Goal: Task Accomplishment & Management: Complete application form

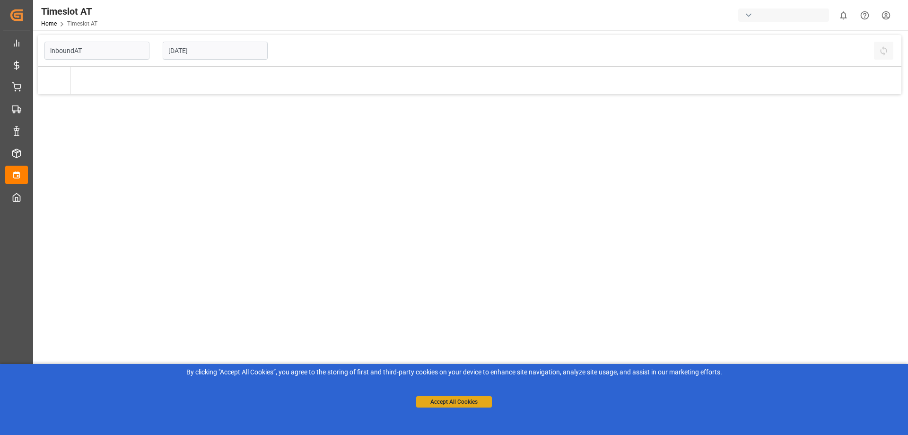
click at [471, 400] on button "Accept All Cookies" at bounding box center [454, 401] width 76 height 11
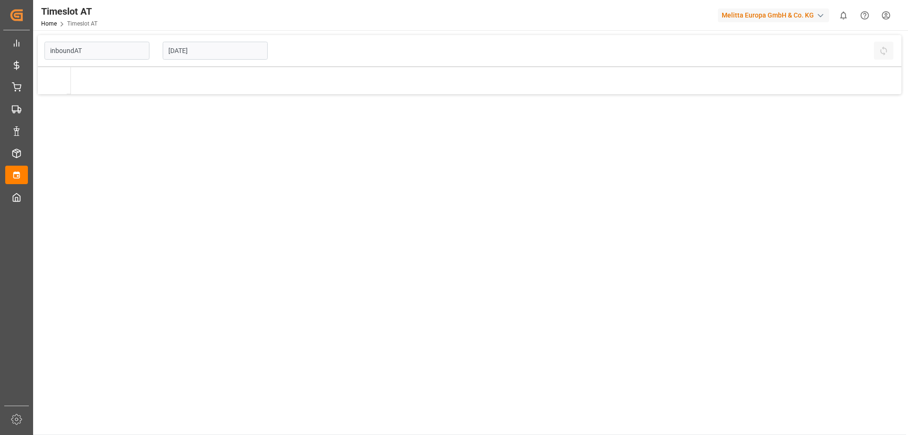
type input "Inbound AT"
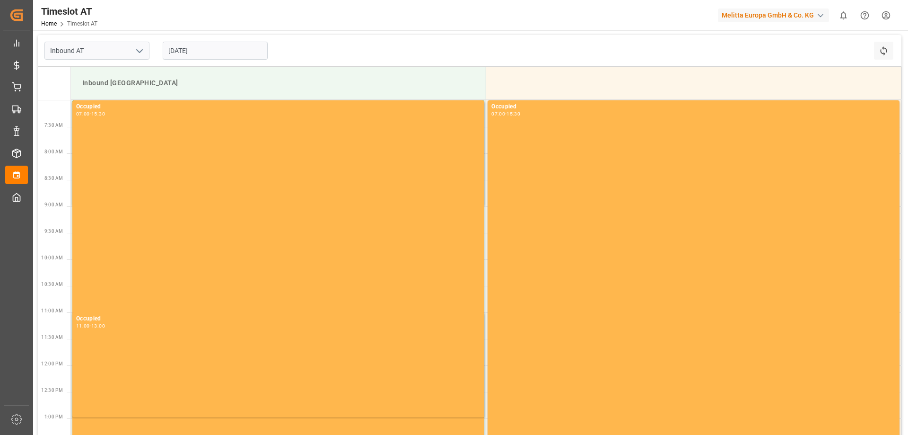
click at [231, 52] on input "[DATE]" at bounding box center [215, 51] width 105 height 18
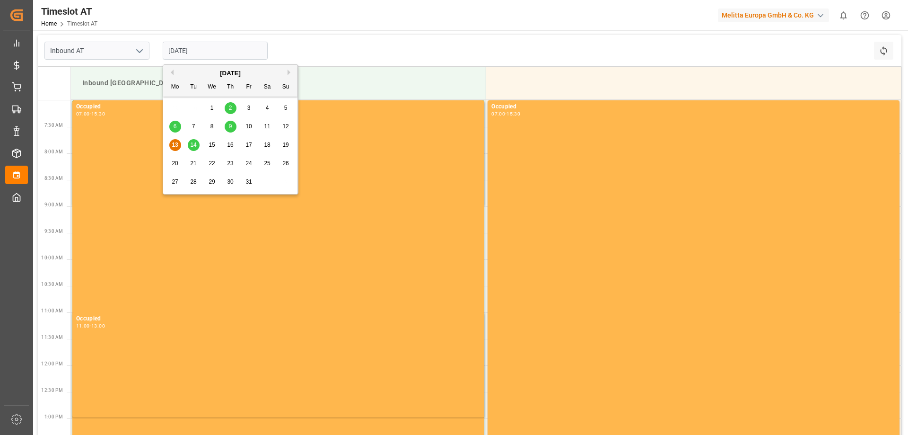
click at [209, 144] on span "15" at bounding box center [212, 144] width 6 height 7
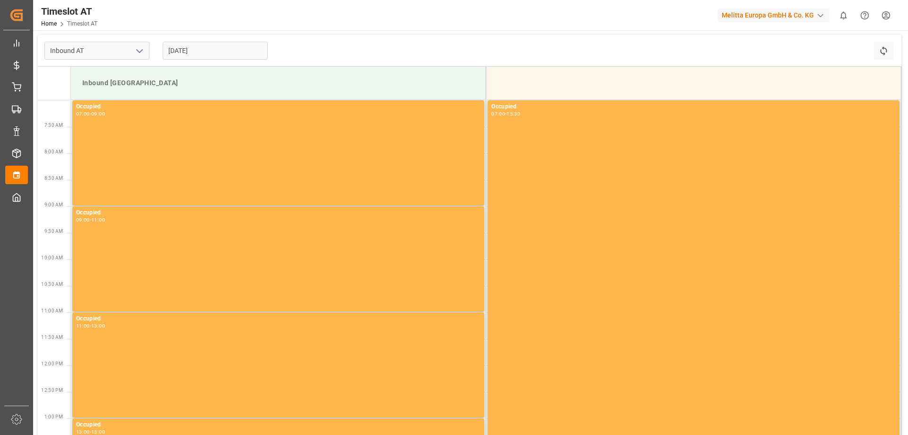
click at [205, 50] on input "[DATE]" at bounding box center [215, 51] width 105 height 18
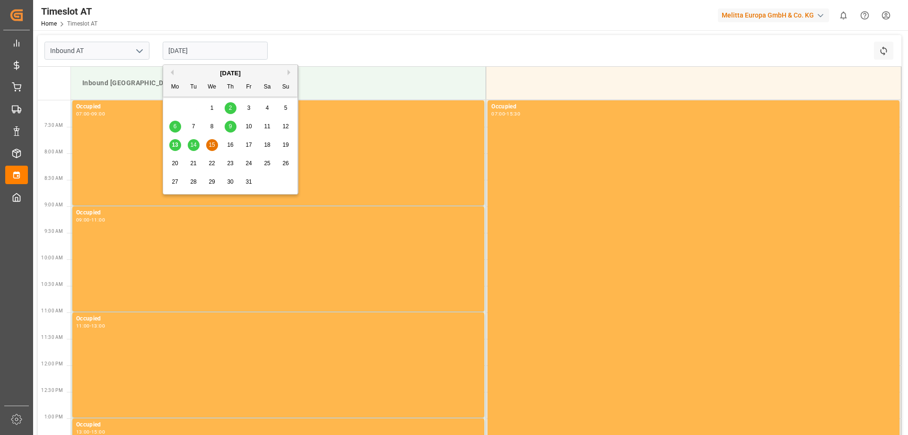
click at [231, 148] on span "16" at bounding box center [230, 144] width 6 height 7
click at [190, 48] on input "[DATE]" at bounding box center [215, 51] width 105 height 18
click at [246, 147] on span "17" at bounding box center [249, 144] width 6 height 7
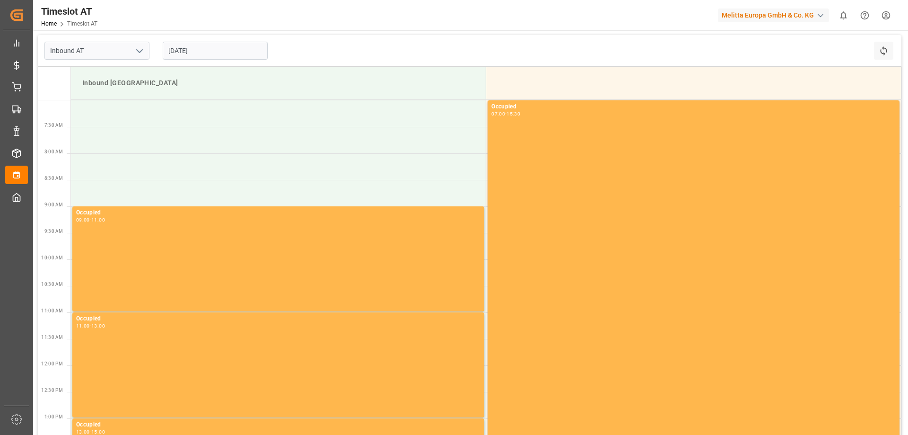
click at [235, 52] on input "[DATE]" at bounding box center [215, 51] width 105 height 18
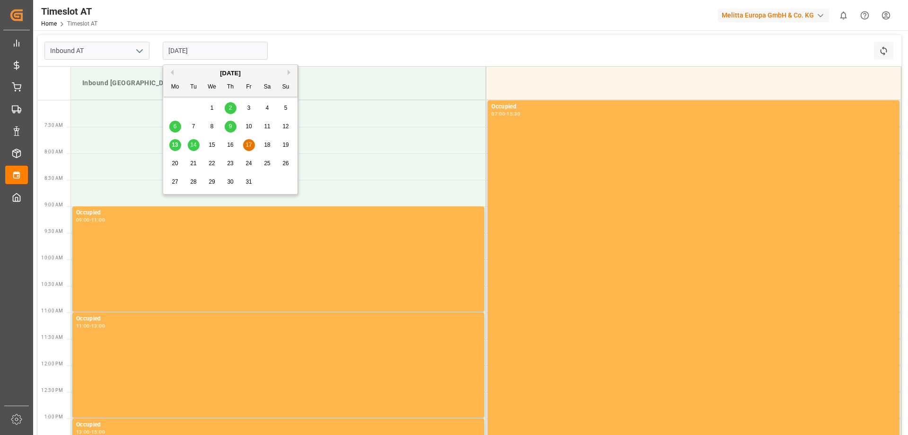
click at [215, 149] on div "15" at bounding box center [212, 145] width 12 height 11
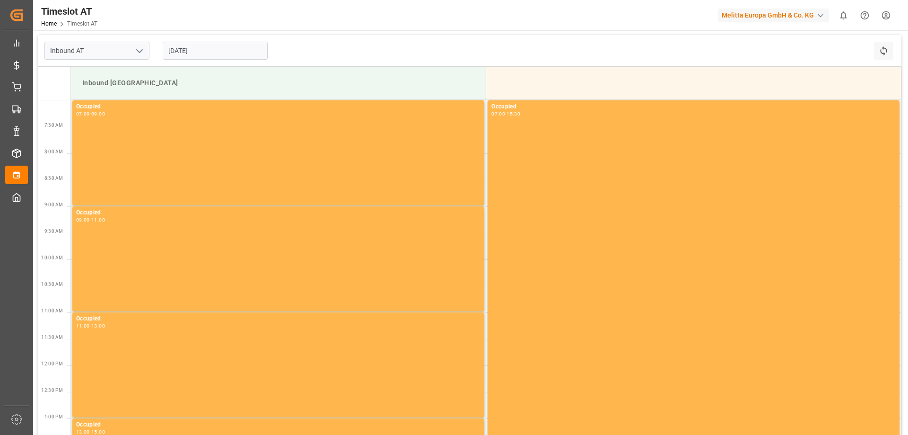
click at [233, 46] on input "[DATE]" at bounding box center [215, 51] width 105 height 18
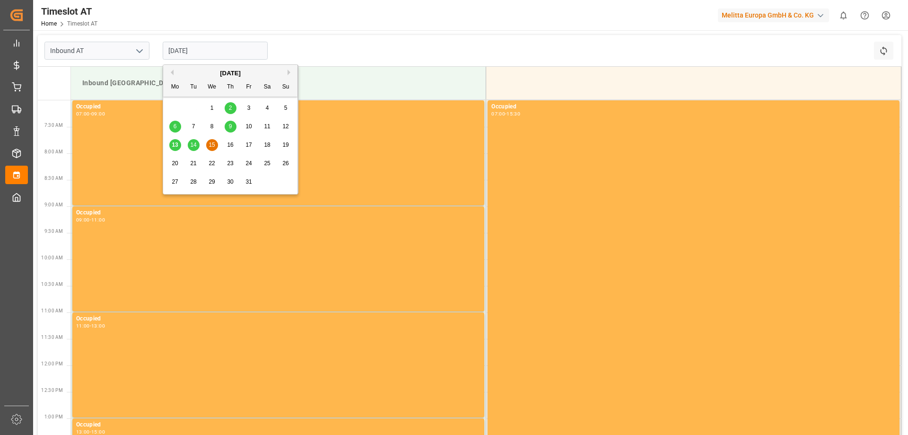
click at [249, 142] on span "17" at bounding box center [249, 144] width 6 height 7
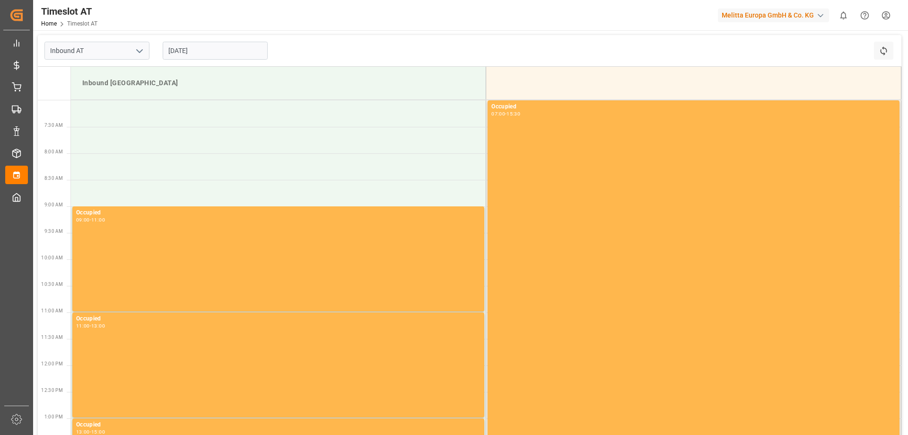
click at [170, 48] on input "[DATE]" at bounding box center [215, 51] width 105 height 18
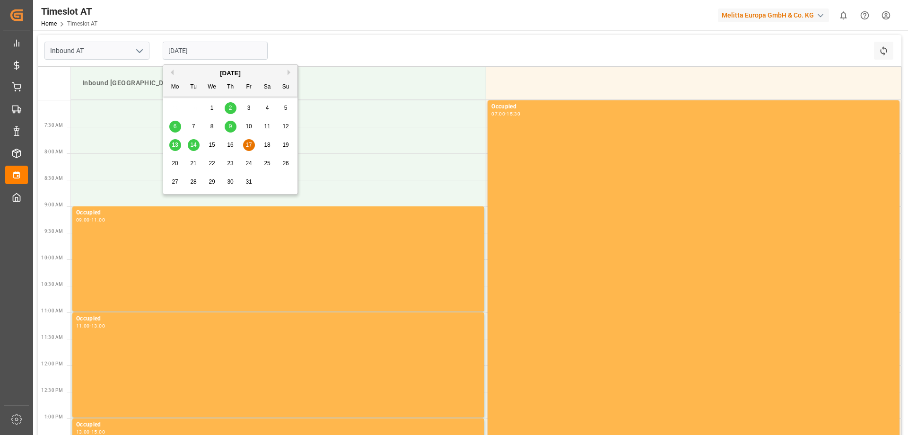
click at [232, 147] on span "16" at bounding box center [230, 144] width 6 height 7
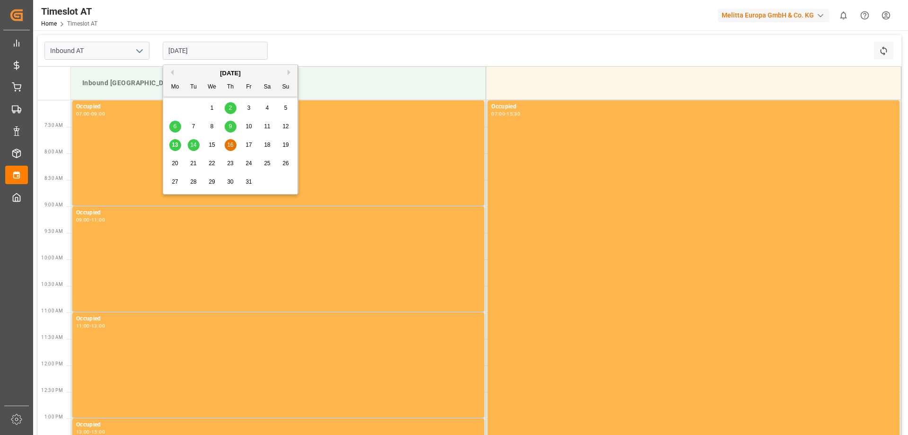
click at [224, 46] on input "[DATE]" at bounding box center [215, 51] width 105 height 18
click at [248, 147] on span "17" at bounding box center [249, 144] width 6 height 7
type input "[DATE]"
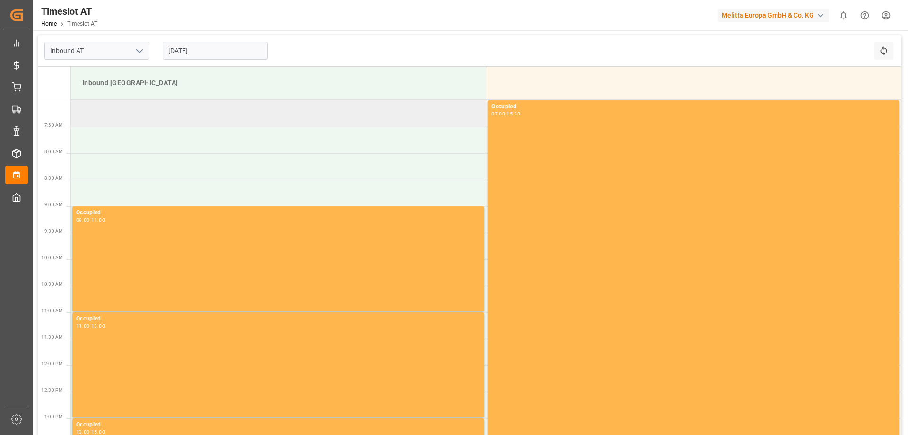
click at [172, 106] on td at bounding box center [278, 113] width 415 height 26
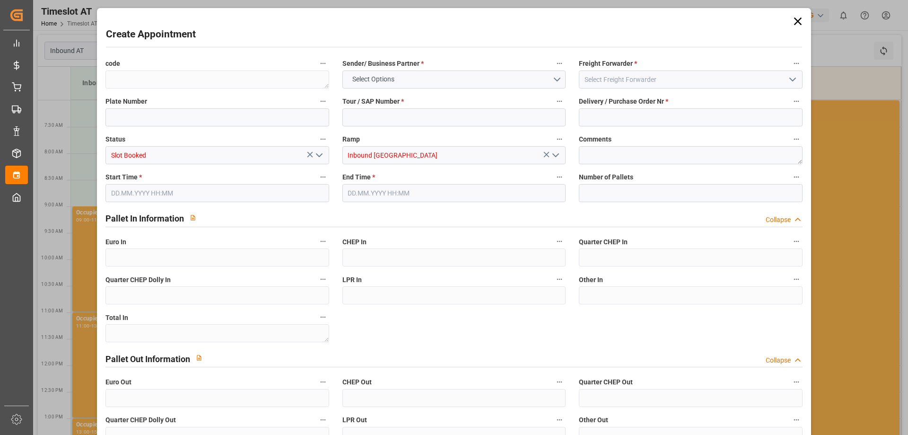
type input "0"
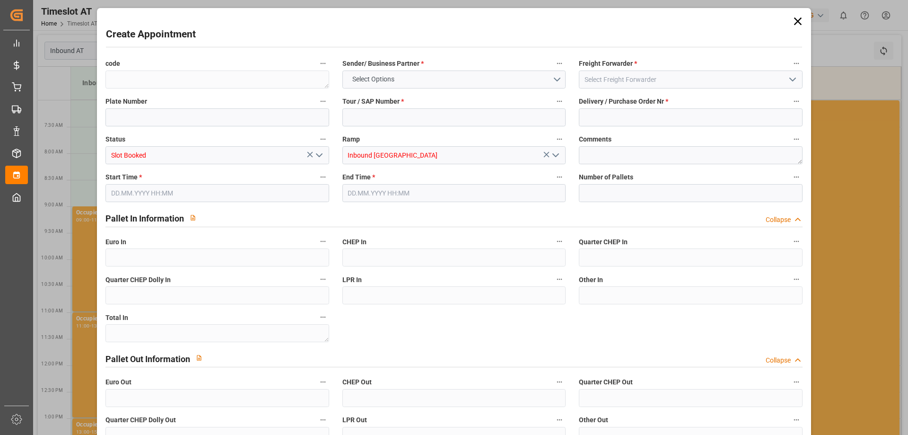
type input "0"
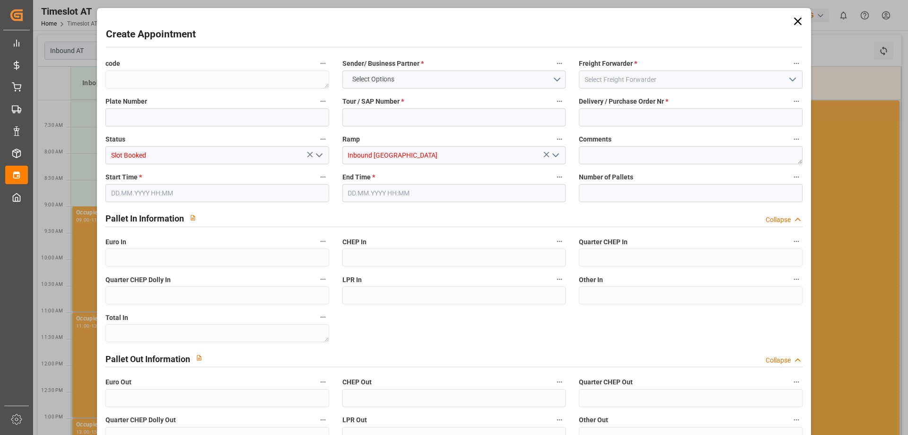
type input "0"
type input "[DATE] 07:00"
type input "[DATE] 09:00"
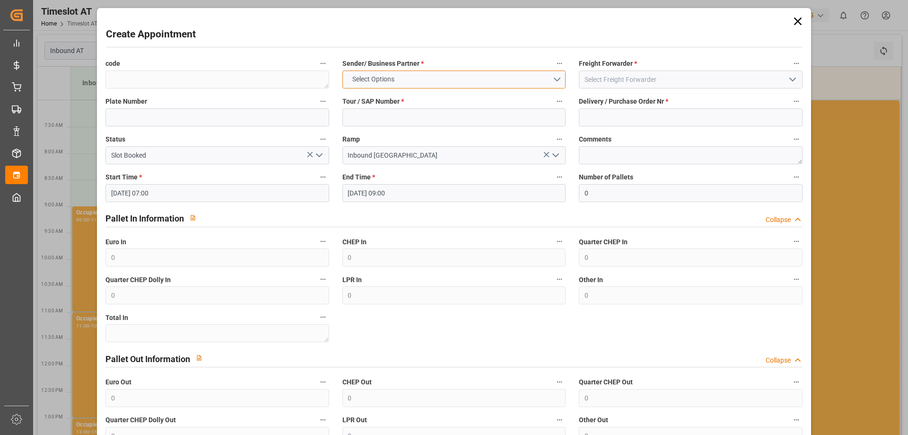
click at [544, 79] on button "Select Options" at bounding box center [454, 79] width 223 height 18
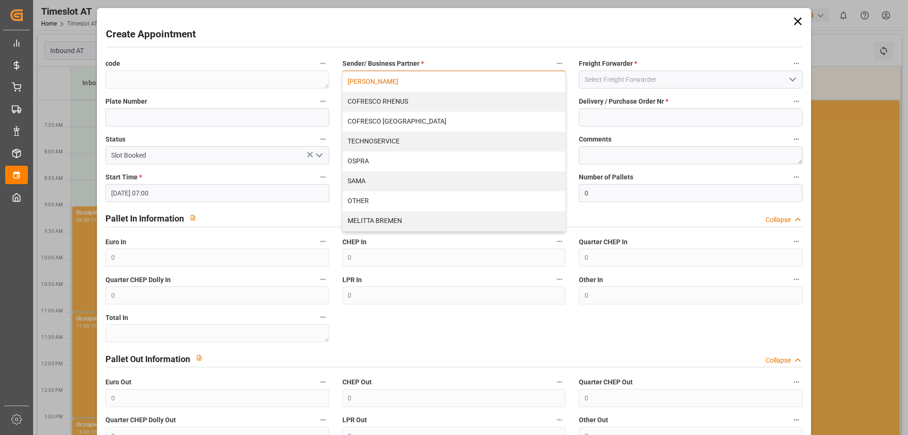
click at [439, 80] on div "[PERSON_NAME]" at bounding box center [454, 82] width 222 height 20
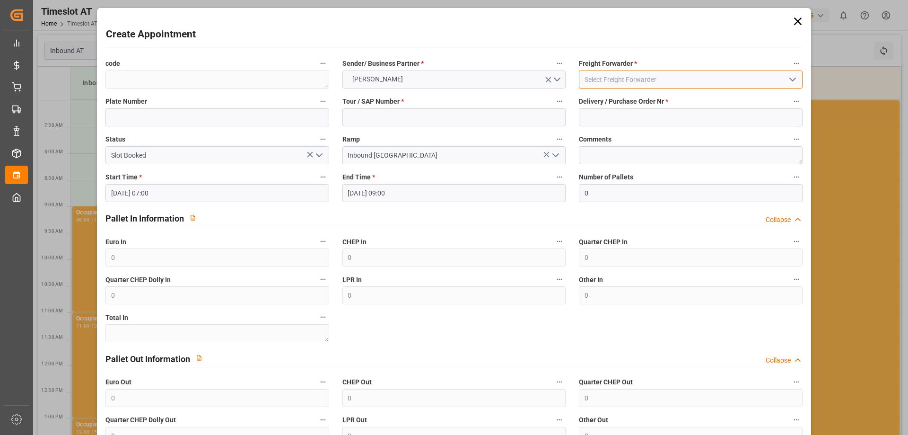
click at [671, 83] on input at bounding box center [690, 79] width 223 height 18
click at [787, 80] on icon "open menu" at bounding box center [792, 79] width 11 height 11
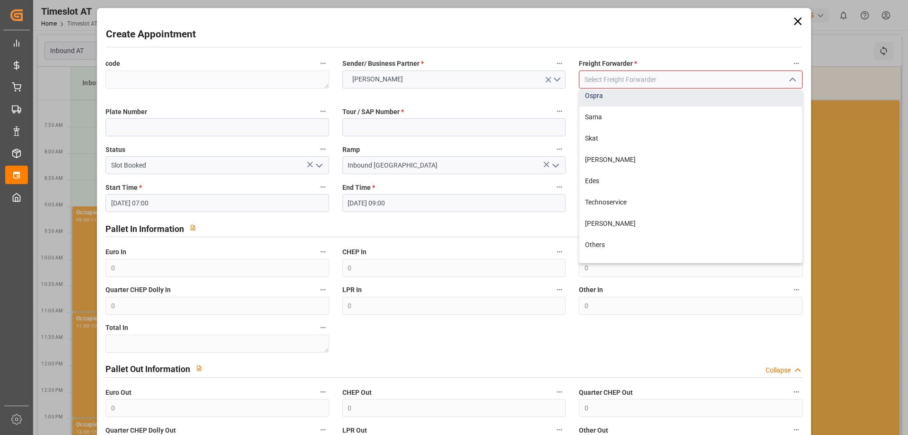
scroll to position [95, 0]
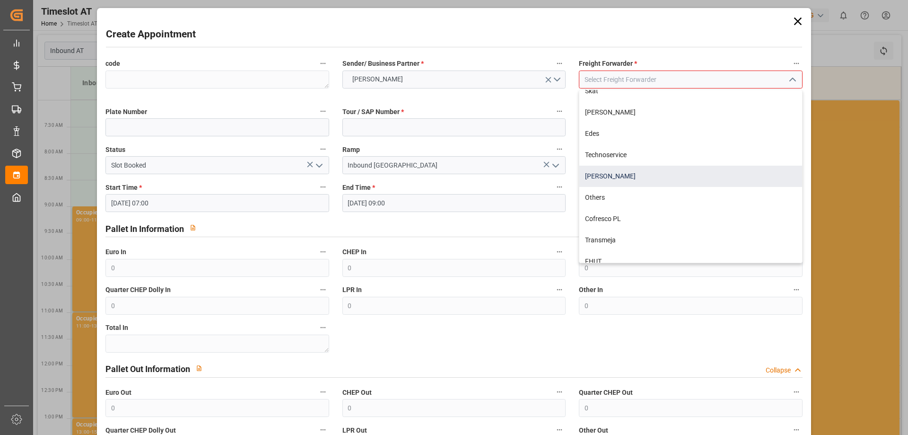
click at [690, 176] on div "[PERSON_NAME]" at bounding box center [691, 176] width 222 height 21
type input "[PERSON_NAME]"
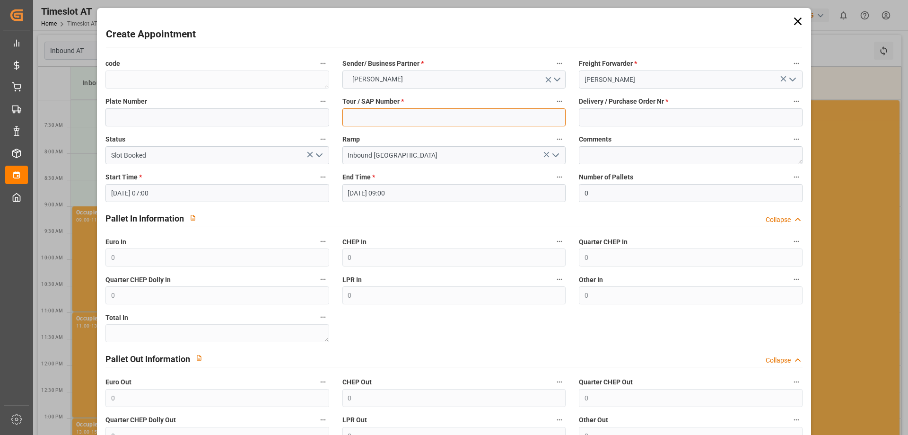
click at [441, 120] on input at bounding box center [454, 117] width 223 height 18
type input "400053825"
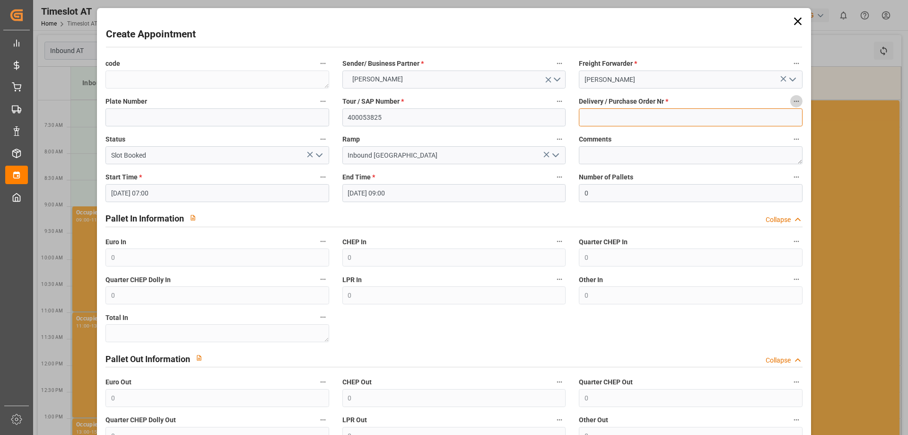
click at [636, 114] on input at bounding box center [690, 117] width 223 height 18
type input "92567455+92567456+92567457"
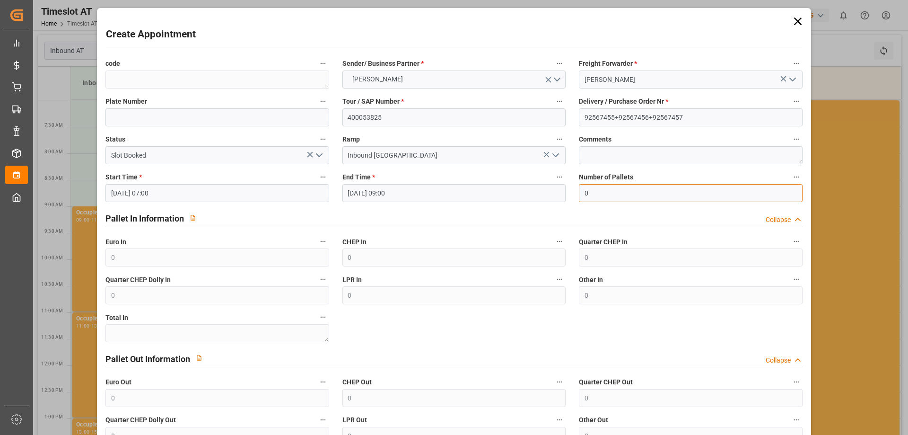
drag, startPoint x: 636, startPoint y: 192, endPoint x: 565, endPoint y: 190, distance: 70.5
click at [565, 190] on div "code Sender/ Business Partner * [PERSON_NAME] Freight Forwarder * Gebr [PERSON_…" at bounding box center [454, 270] width 710 height 432
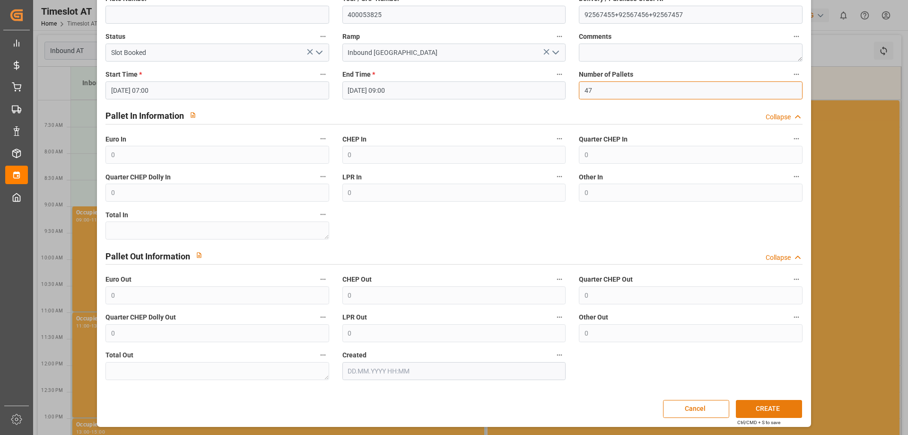
type input "47"
click at [765, 405] on button "CREATE" at bounding box center [769, 409] width 66 height 18
